Goal: Task Accomplishment & Management: Use online tool/utility

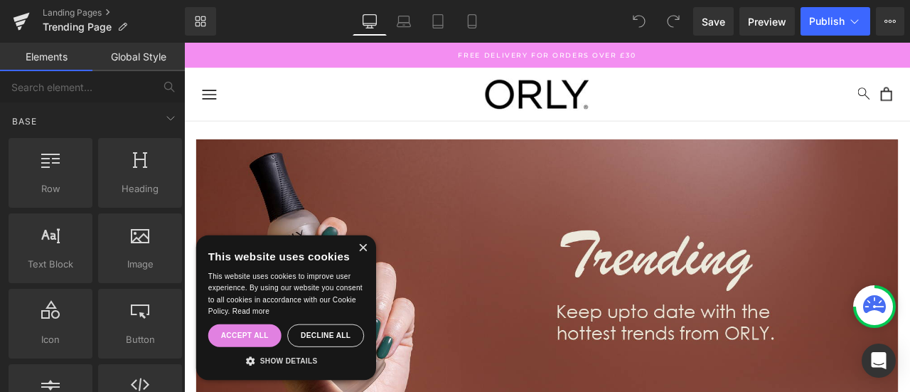
click at [265, 391] on div "Accept all" at bounding box center [256, 389] width 87 height 27
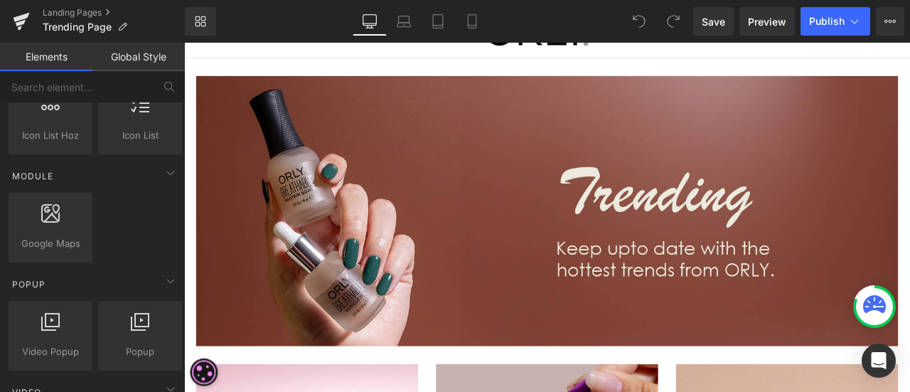
scroll to position [76, 0]
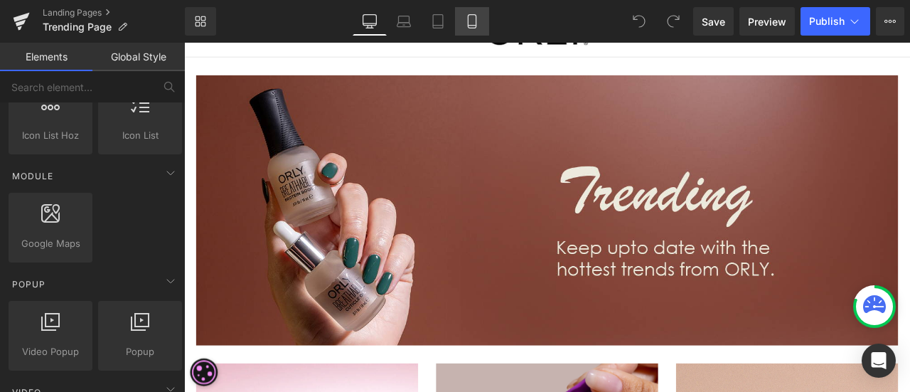
click at [472, 14] on link "Mobile" at bounding box center [472, 21] width 34 height 28
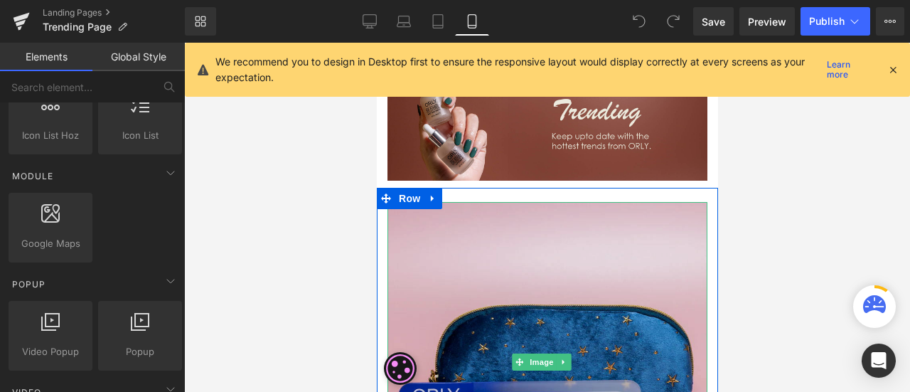
scroll to position [0, 0]
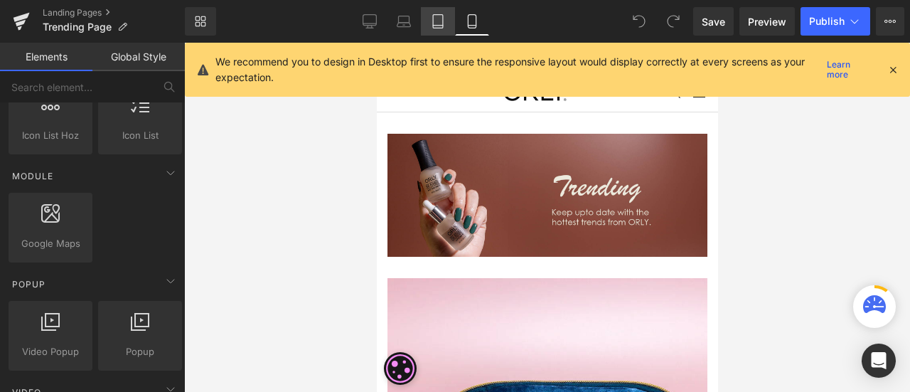
click at [421, 16] on link "Tablet" at bounding box center [438, 21] width 34 height 28
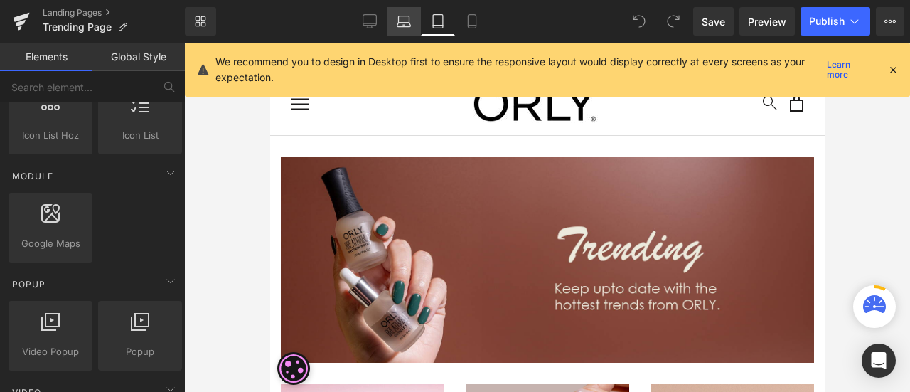
click at [402, 16] on icon at bounding box center [403, 19] width 11 height 6
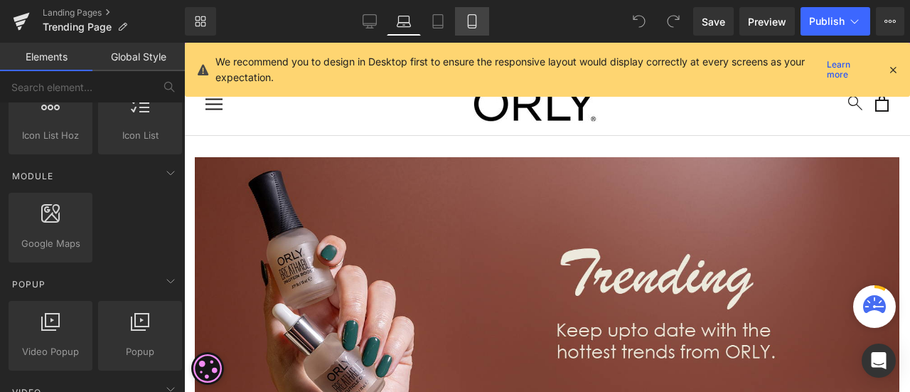
click at [480, 23] on link "Mobile" at bounding box center [472, 21] width 34 height 28
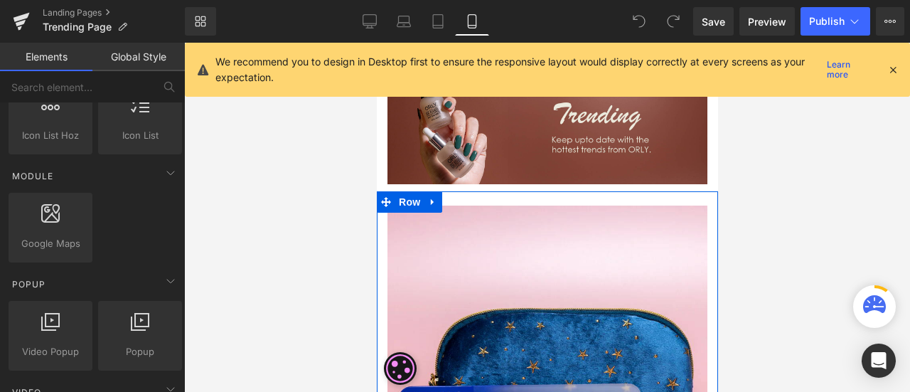
scroll to position [65, 0]
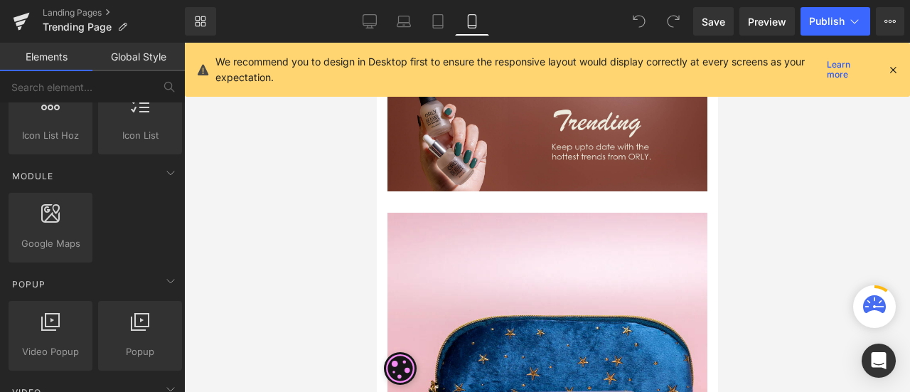
click at [131, 60] on link "Global Style" at bounding box center [138, 57] width 92 height 28
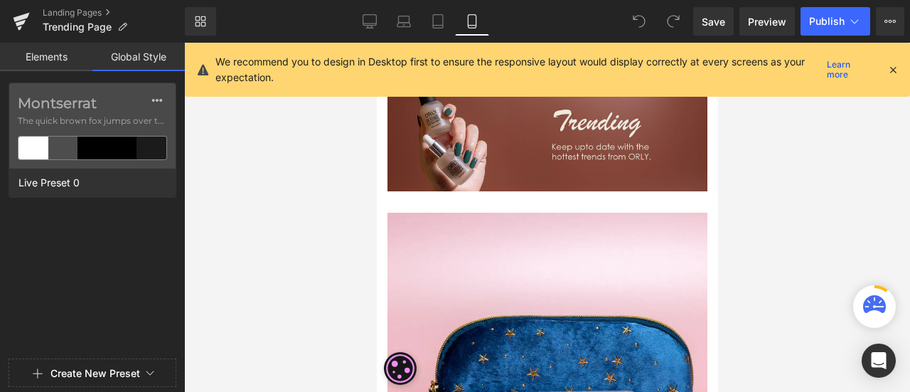
click at [50, 55] on link "Elements" at bounding box center [46, 57] width 92 height 28
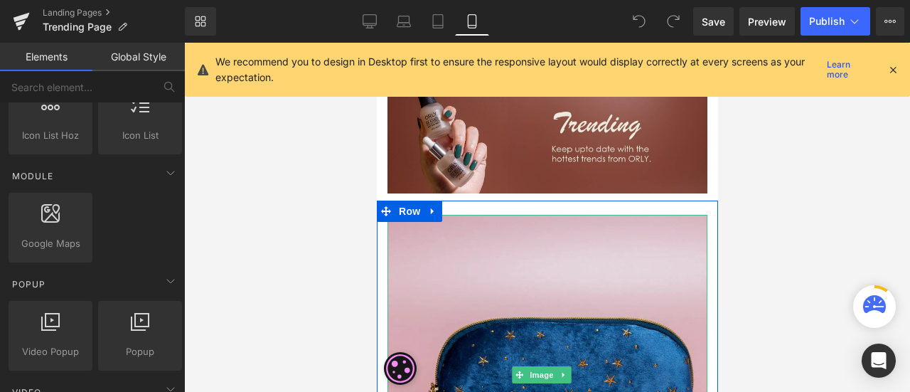
scroll to position [0, 0]
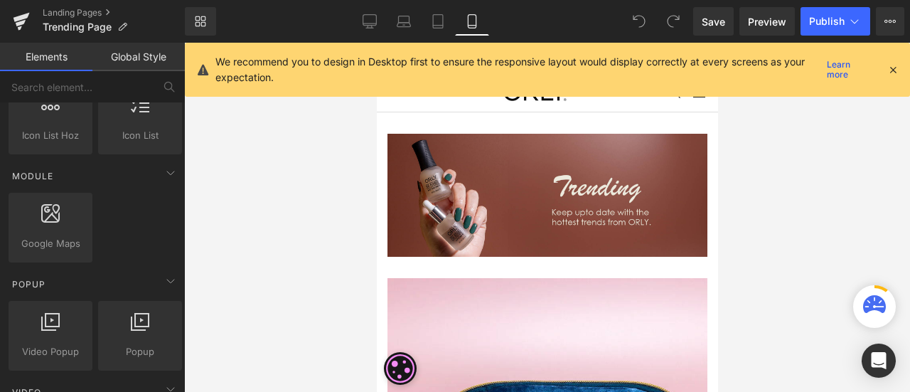
click at [891, 70] on icon at bounding box center [892, 69] width 13 height 13
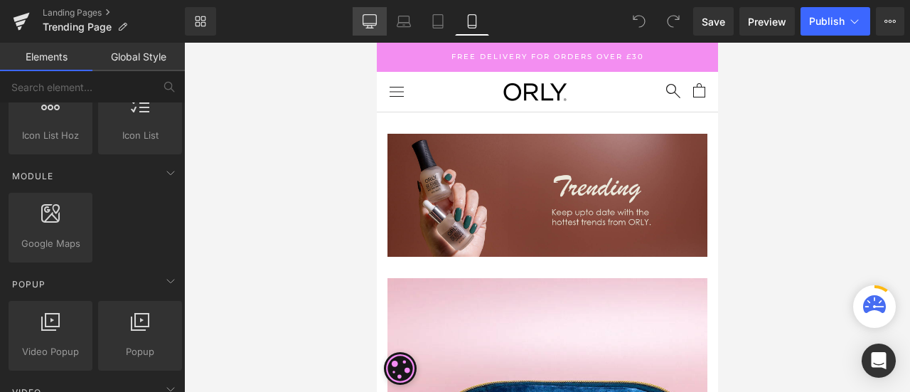
click at [367, 18] on icon at bounding box center [369, 21] width 14 height 14
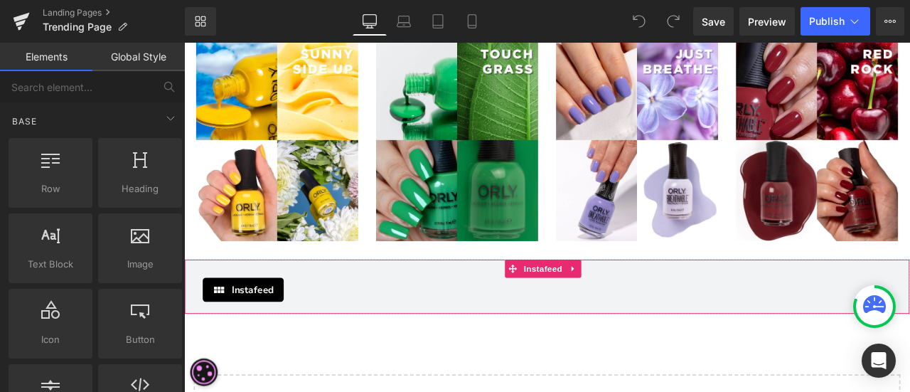
click at [383, 321] on div "Instafeed" at bounding box center [614, 335] width 816 height 28
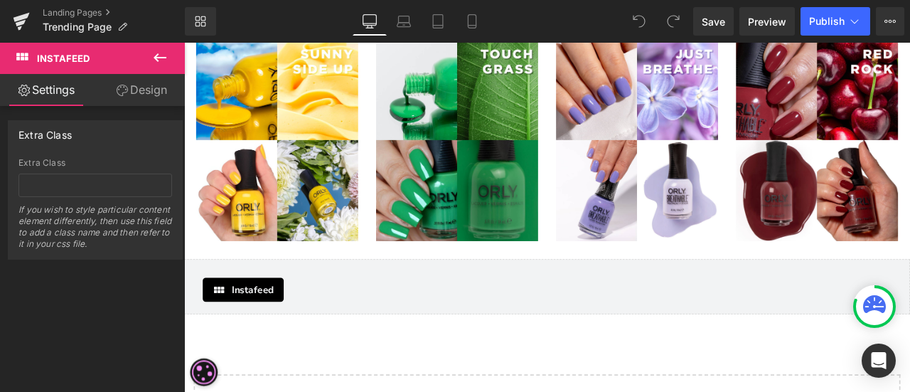
click at [169, 50] on button at bounding box center [160, 58] width 50 height 31
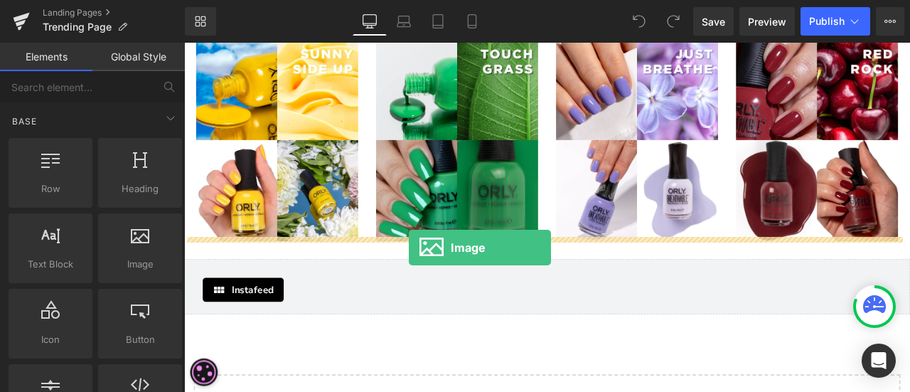
drag, startPoint x: 313, startPoint y: 282, endPoint x: 450, endPoint y: 285, distance: 137.2
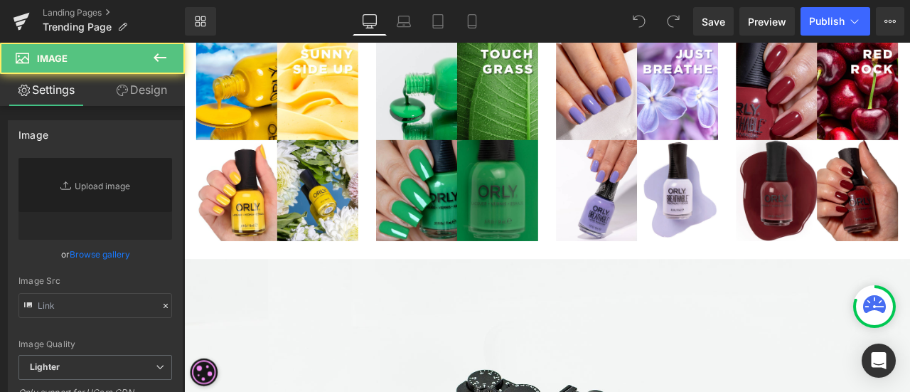
type input "//[DOMAIN_NAME][URL]"
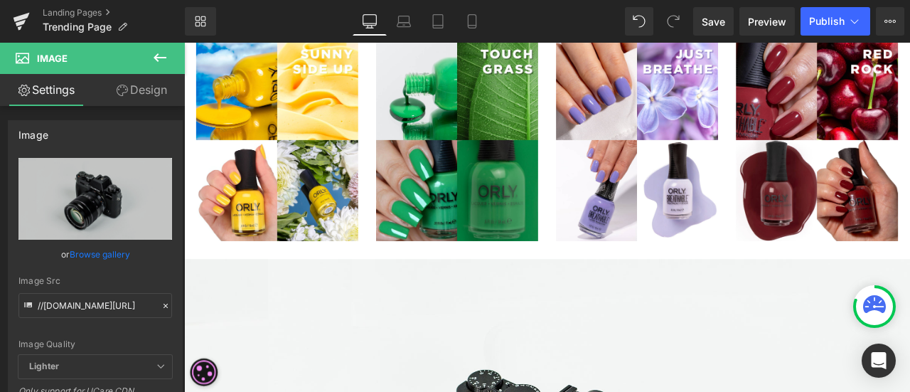
click at [158, 59] on icon at bounding box center [159, 57] width 17 height 17
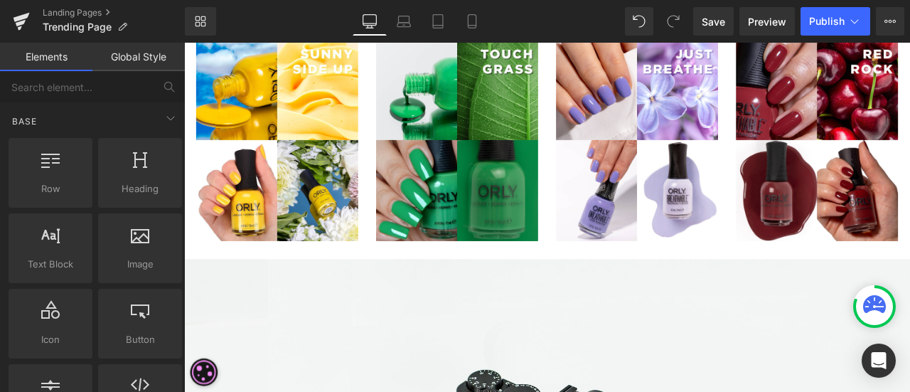
click at [151, 53] on link "Global Style" at bounding box center [138, 57] width 92 height 28
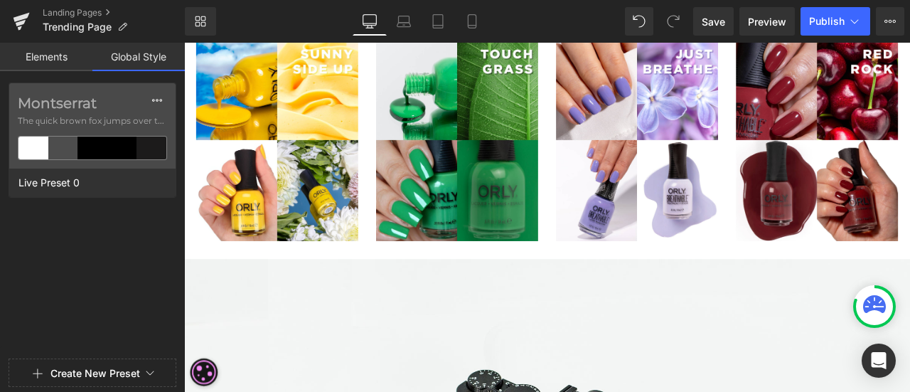
click at [53, 50] on link "Elements" at bounding box center [46, 57] width 92 height 28
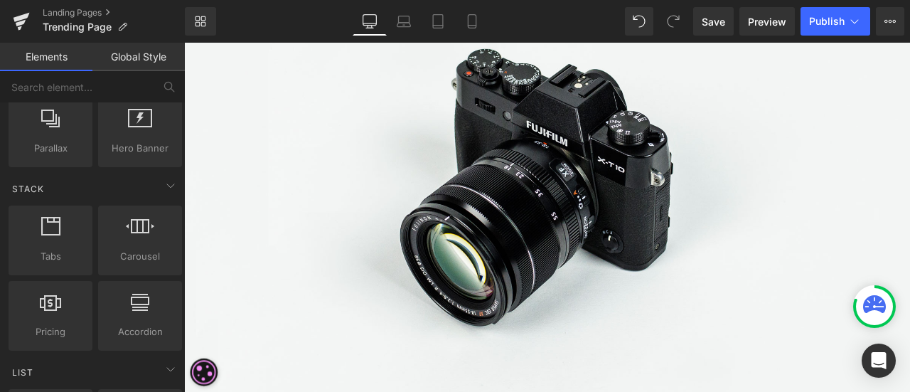
scroll to position [1945, 0]
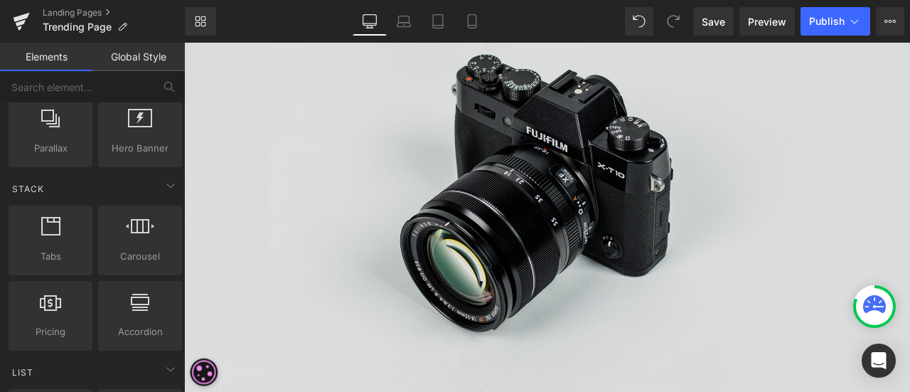
click at [409, 294] on img at bounding box center [614, 210] width 860 height 570
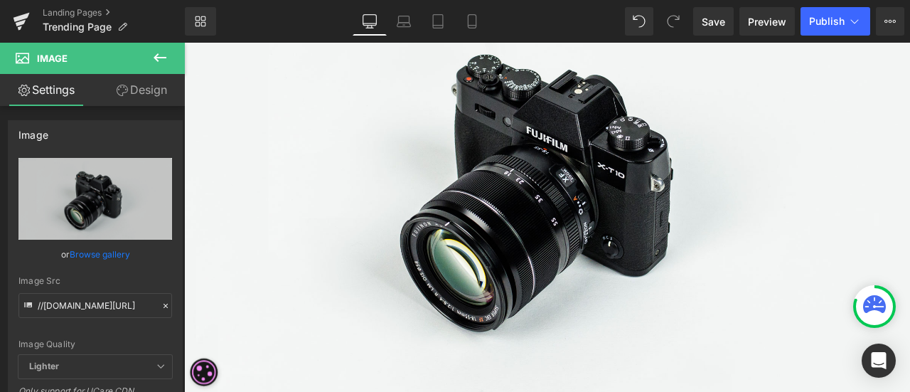
click at [163, 60] on icon at bounding box center [159, 57] width 17 height 17
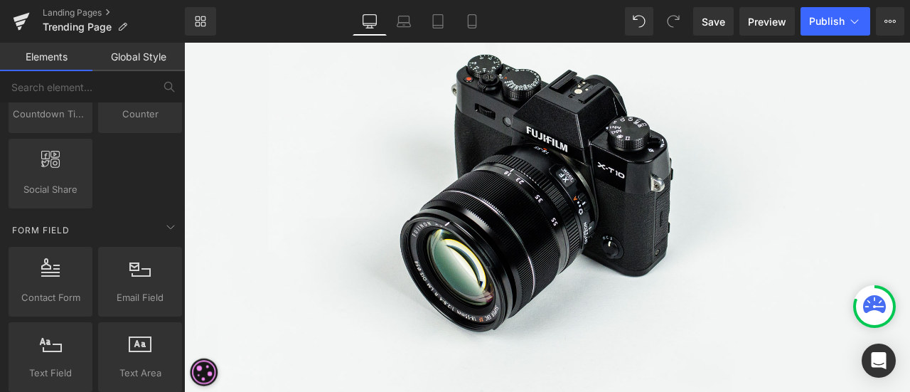
scroll to position [1906, 0]
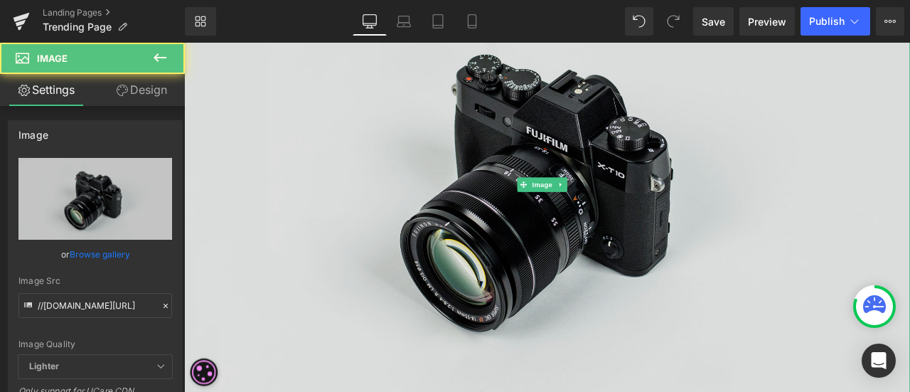
click at [496, 311] on img at bounding box center [614, 210] width 860 height 570
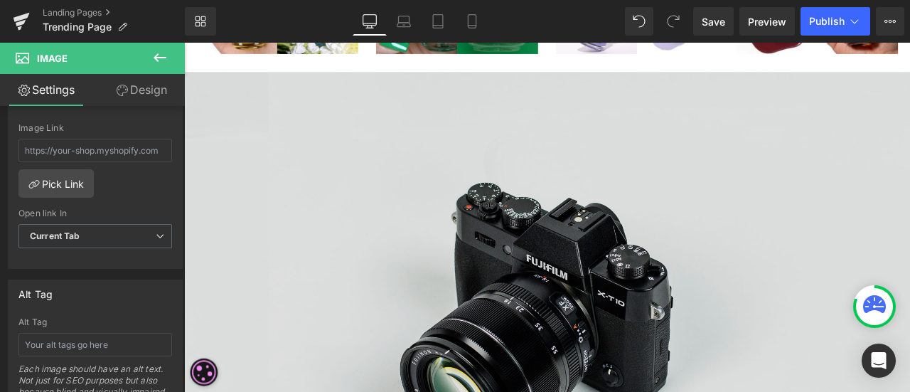
scroll to position [1810, 0]
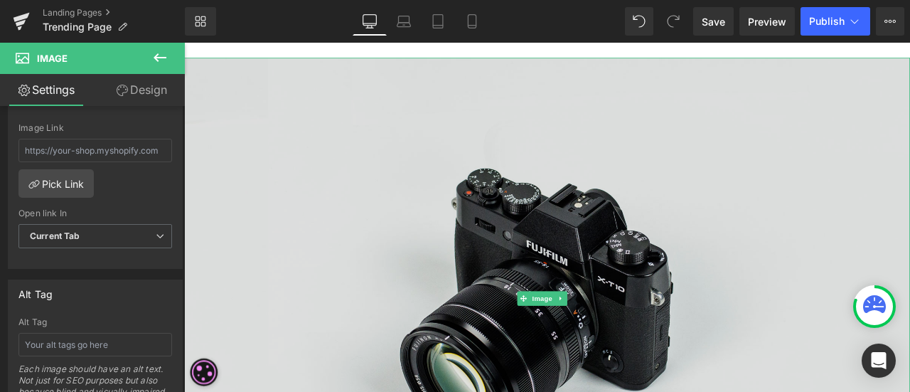
click at [595, 227] on img at bounding box center [614, 345] width 860 height 570
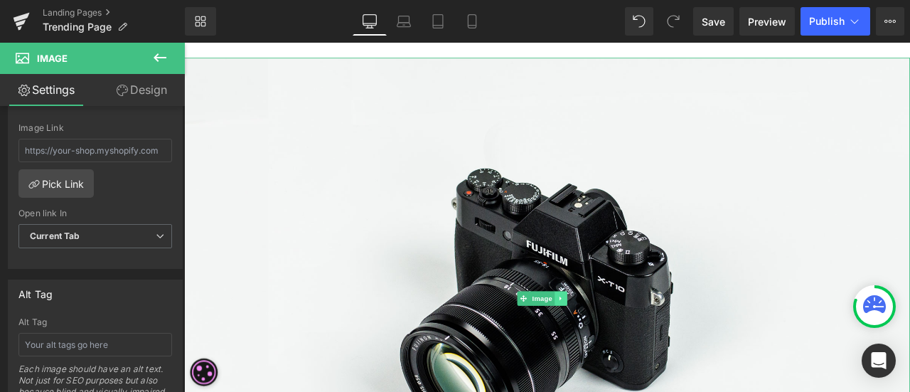
click at [629, 343] on icon at bounding box center [630, 345] width 2 height 5
click at [640, 341] on icon at bounding box center [638, 345] width 8 height 8
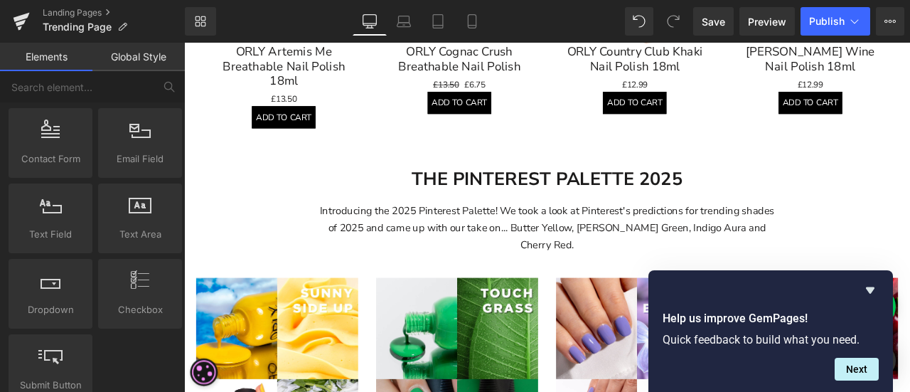
scroll to position [1101, 0]
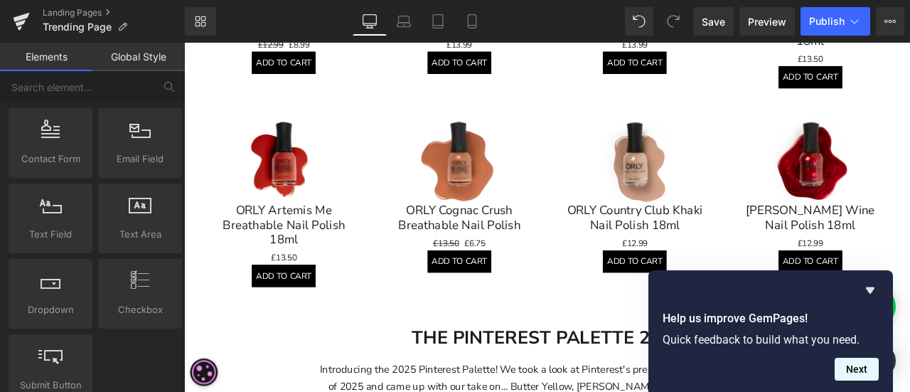
click at [859, 360] on button "Next" at bounding box center [856, 368] width 44 height 23
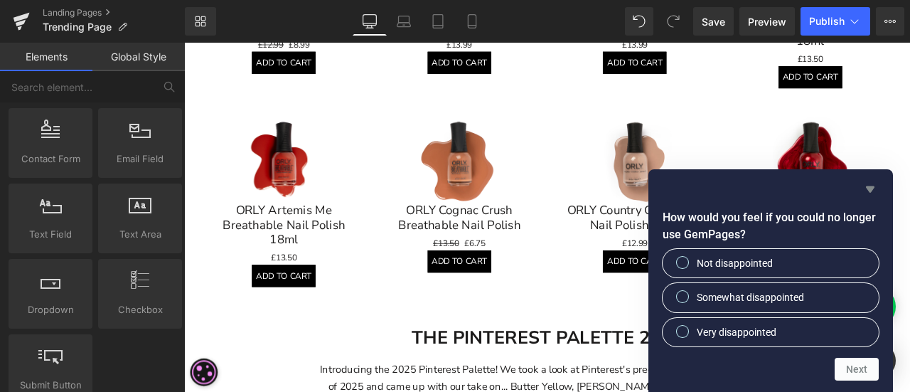
click at [868, 188] on icon "Hide survey" at bounding box center [870, 189] width 9 height 6
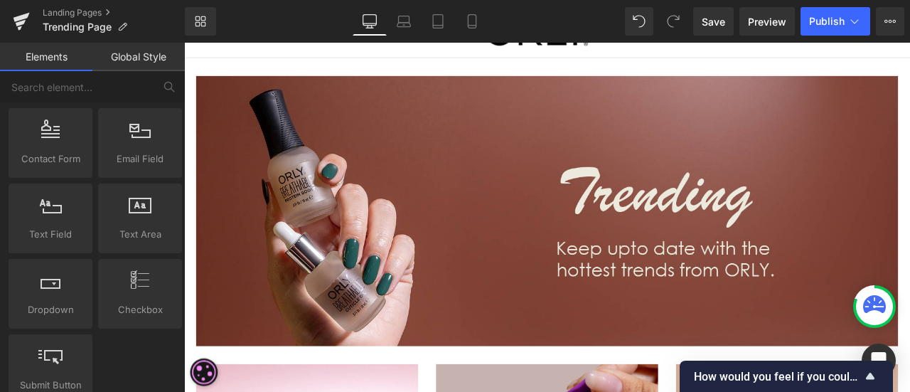
scroll to position [0, 0]
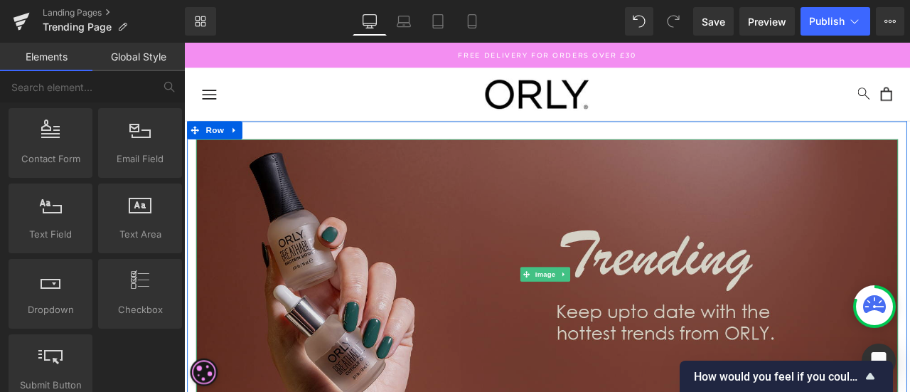
click at [603, 262] on img at bounding box center [614, 317] width 832 height 320
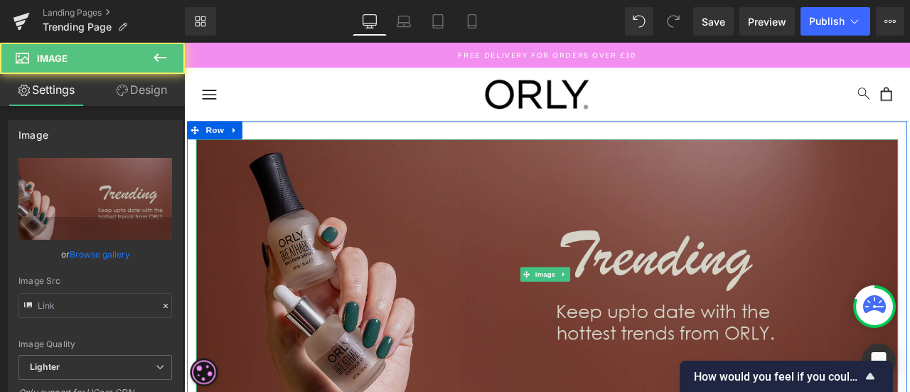
type input "[URL][DOMAIN_NAME]"
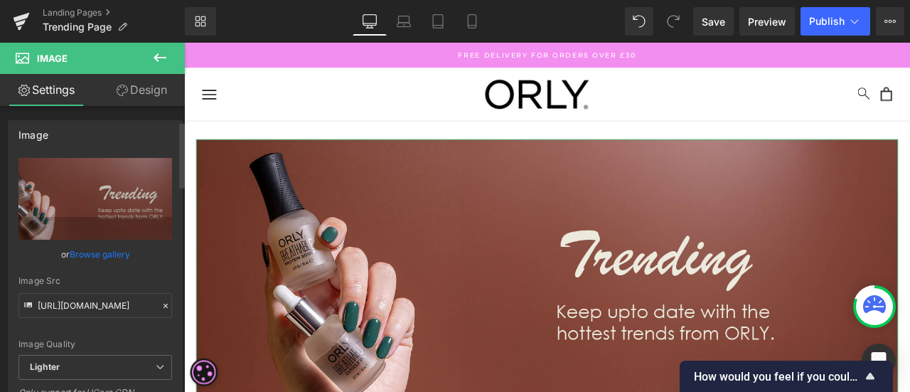
scroll to position [284, 0]
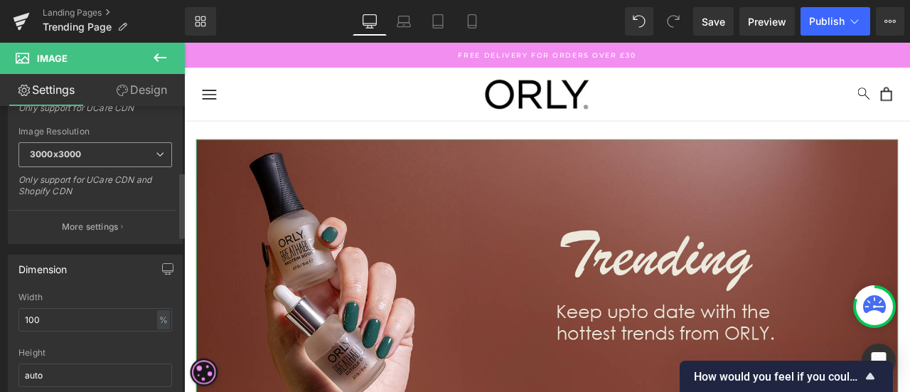
click at [88, 146] on span "3000x3000" at bounding box center [95, 154] width 154 height 25
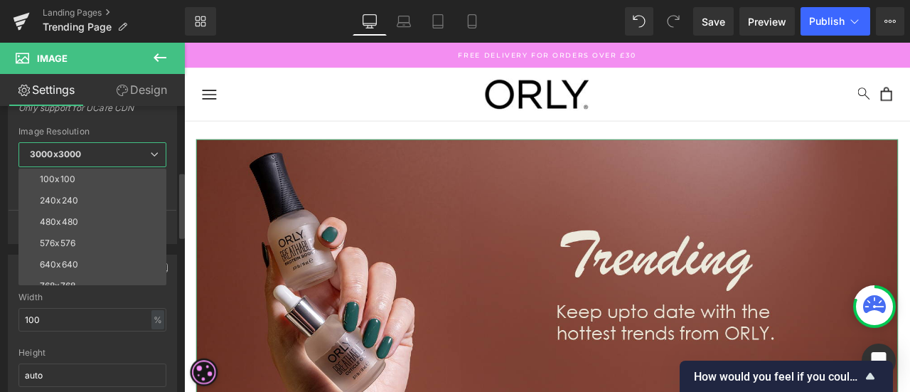
click at [88, 147] on span "3000x3000" at bounding box center [92, 154] width 148 height 25
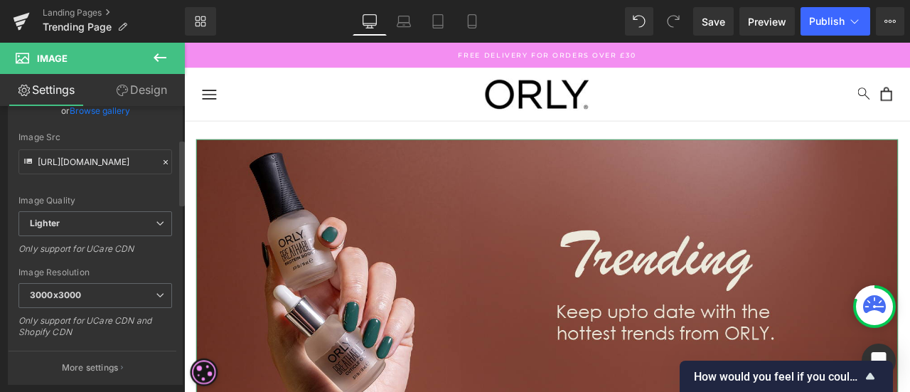
scroll to position [142, 0]
click at [136, 157] on input "[URL][DOMAIN_NAME]" at bounding box center [95, 163] width 154 height 25
